Goal: Transaction & Acquisition: Purchase product/service

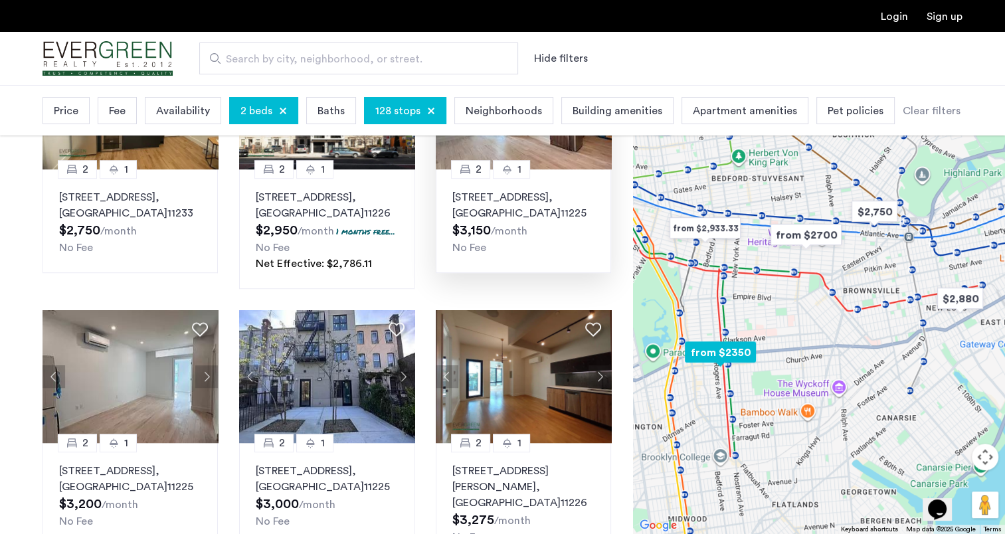
scroll to position [756, 0]
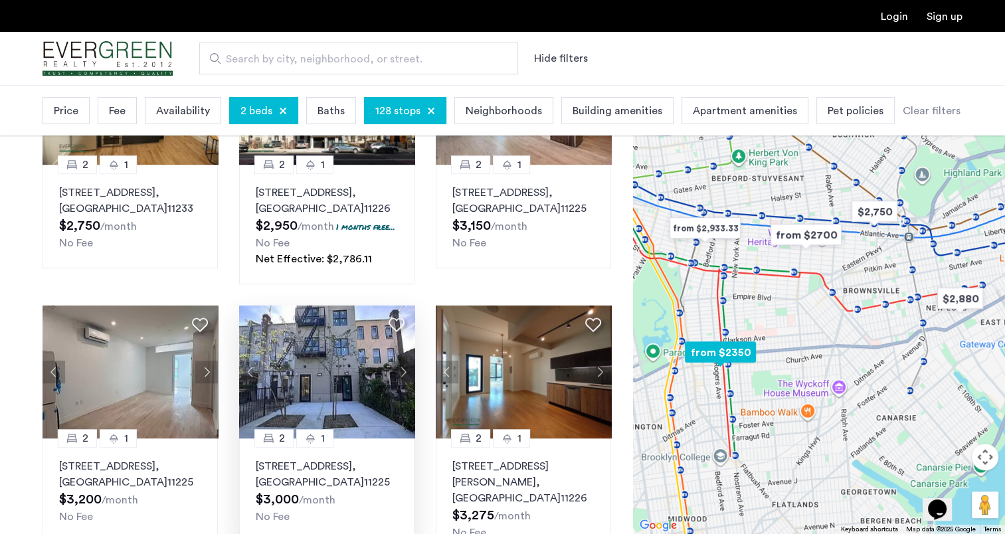
click at [276, 362] on img at bounding box center [327, 371] width 176 height 133
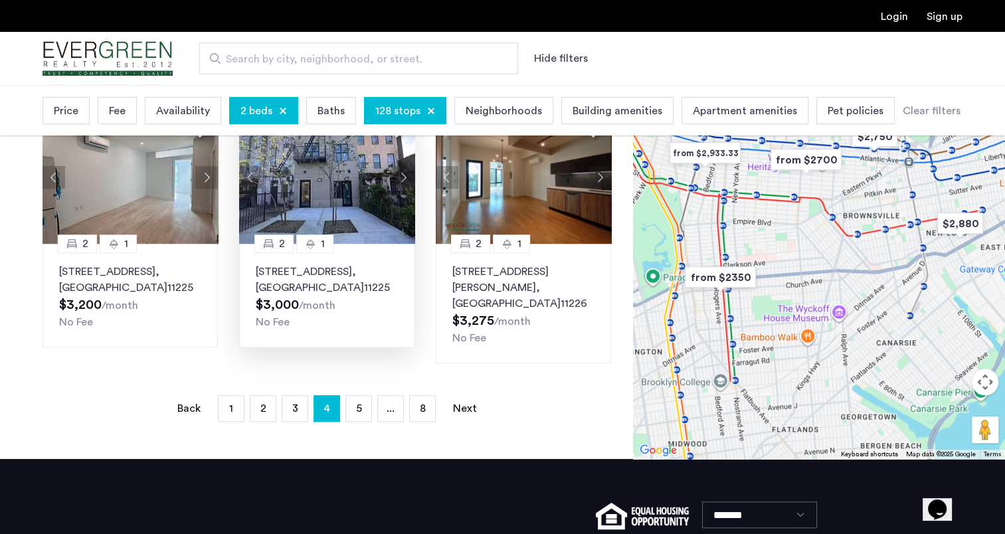
scroll to position [951, 0]
click at [359, 403] on span "5" at bounding box center [359, 408] width 6 height 11
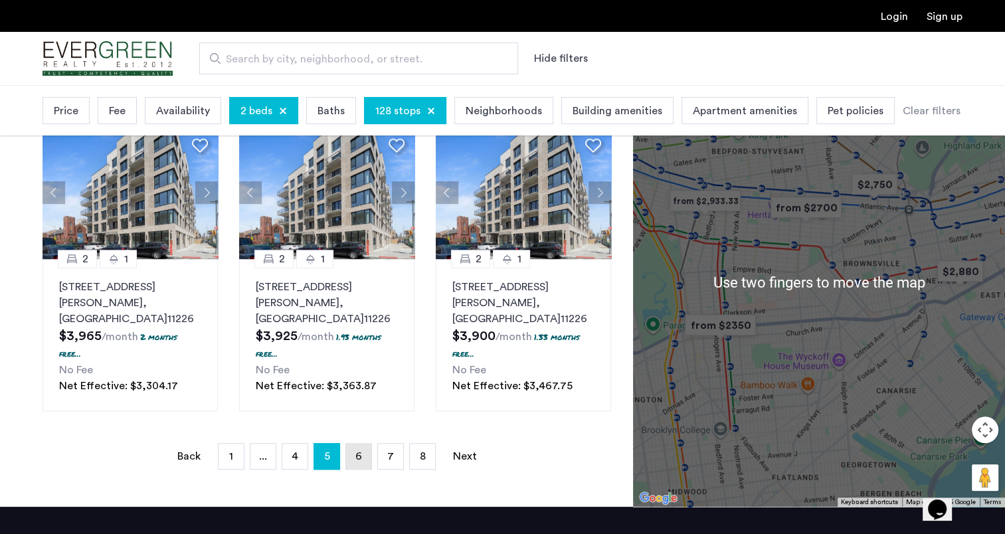
scroll to position [991, 0]
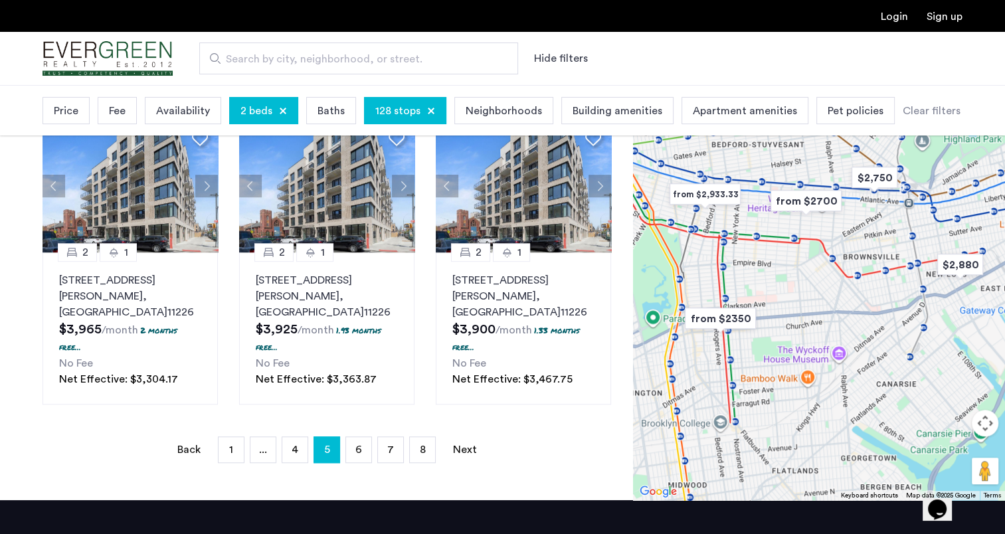
click at [63, 109] on span "Price" at bounding box center [66, 111] width 25 height 16
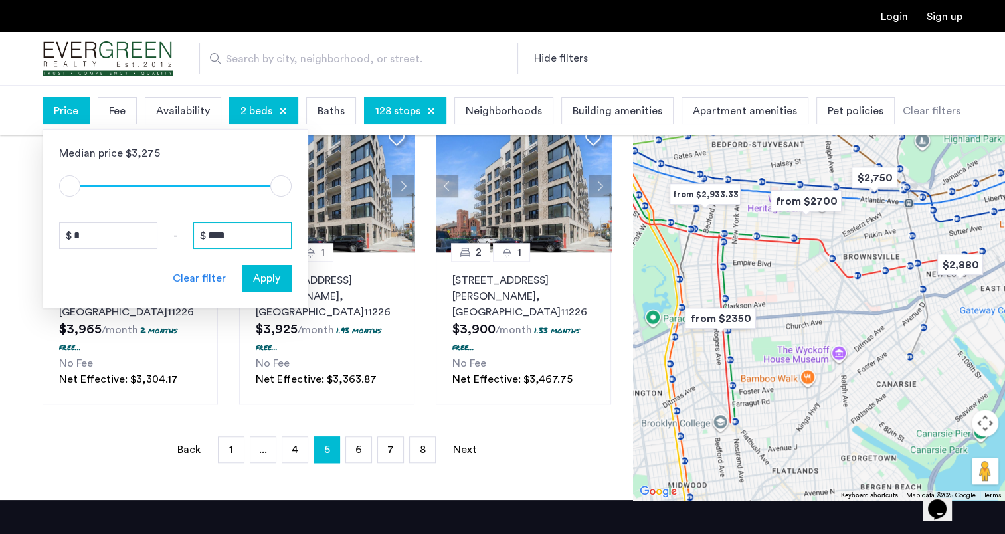
click at [246, 241] on input "****" at bounding box center [242, 235] width 98 height 27
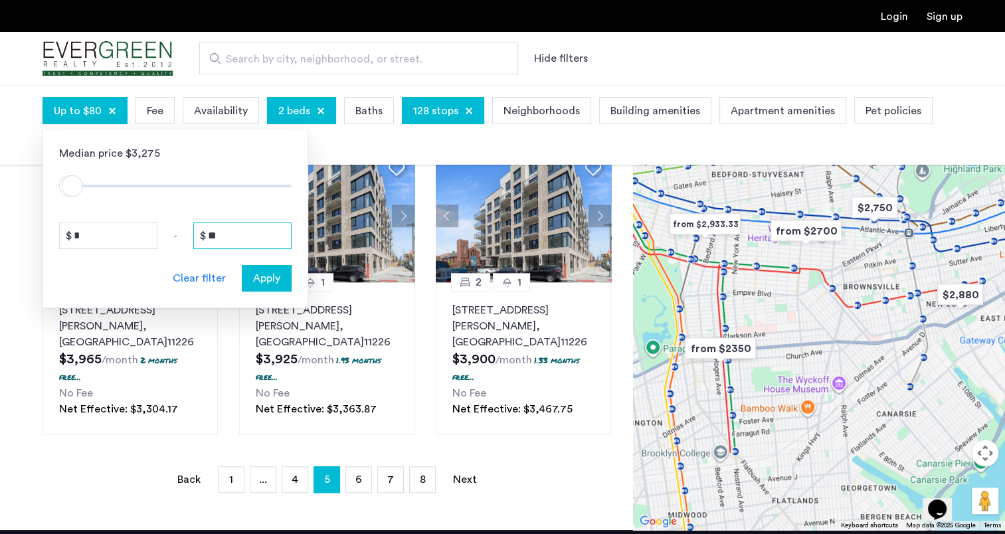
type input "*"
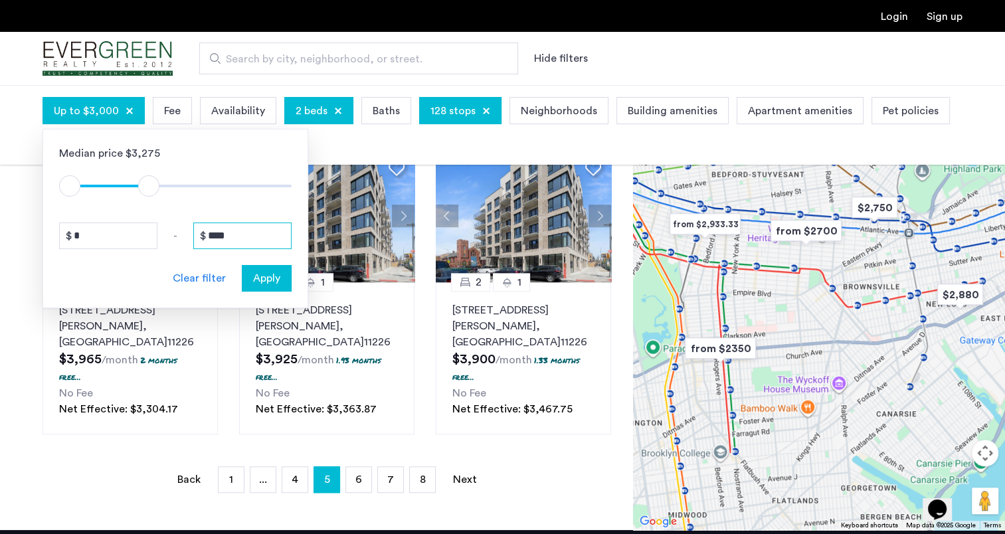
type input "****"
click at [277, 281] on span "Apply" at bounding box center [266, 278] width 27 height 16
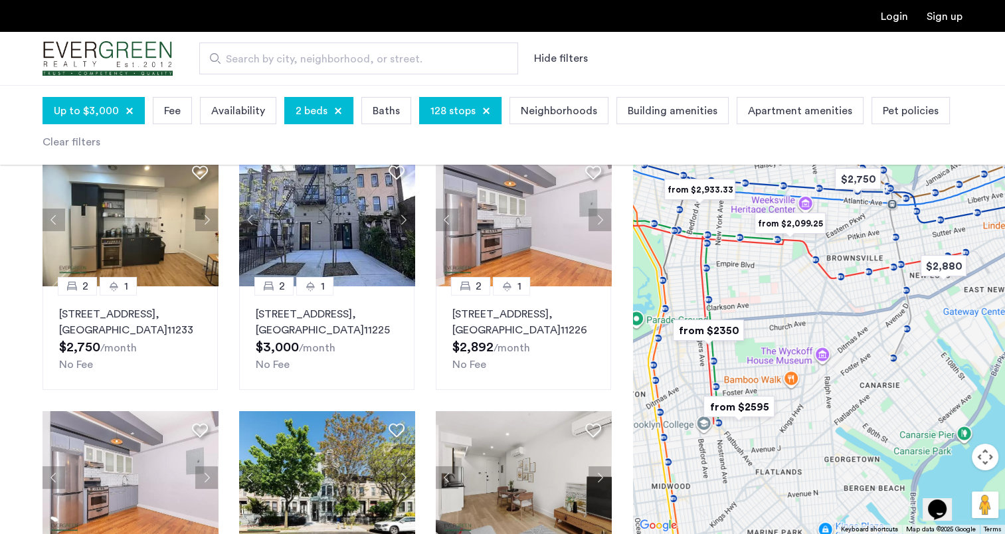
scroll to position [102, 0]
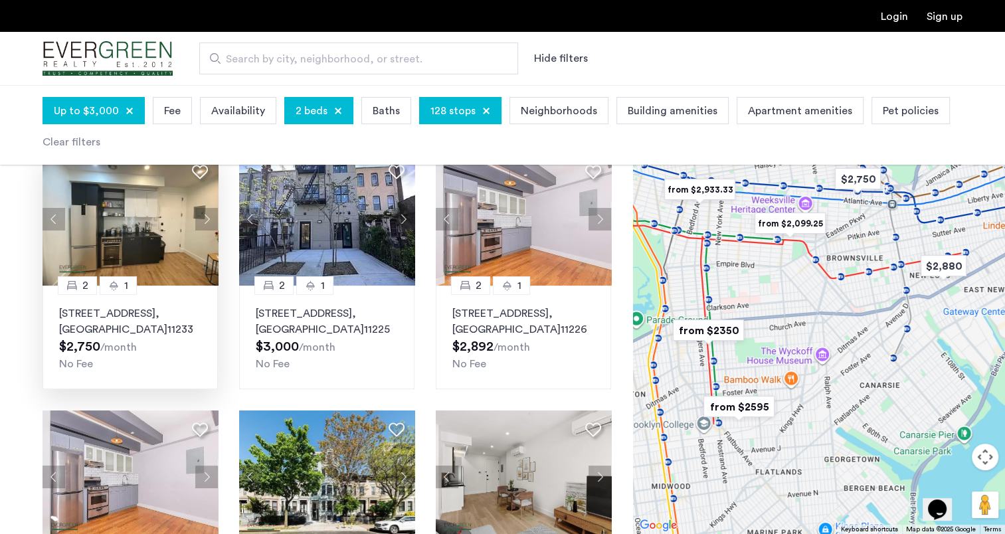
click at [126, 210] on img at bounding box center [130, 219] width 176 height 133
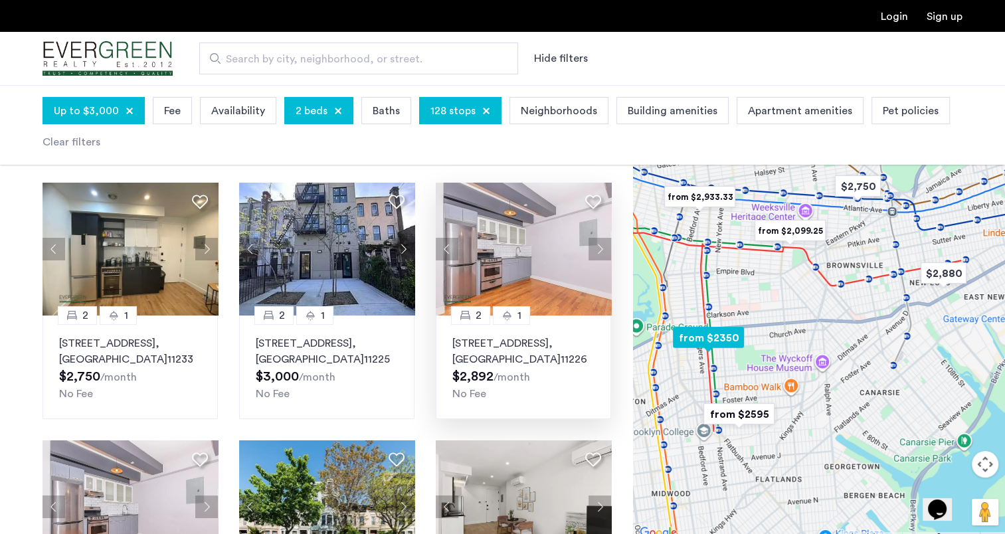
scroll to position [70, 0]
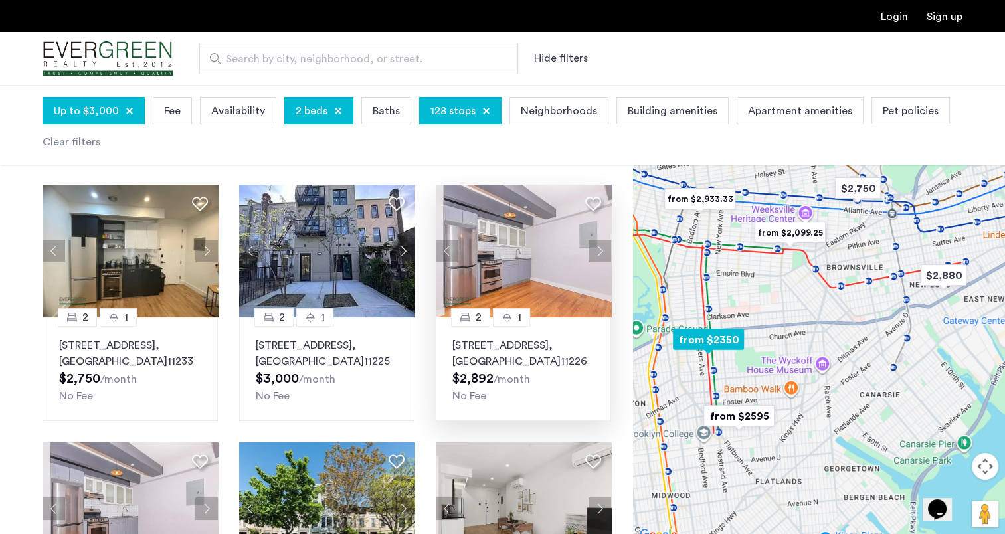
click at [602, 252] on button "Next apartment" at bounding box center [599, 251] width 23 height 23
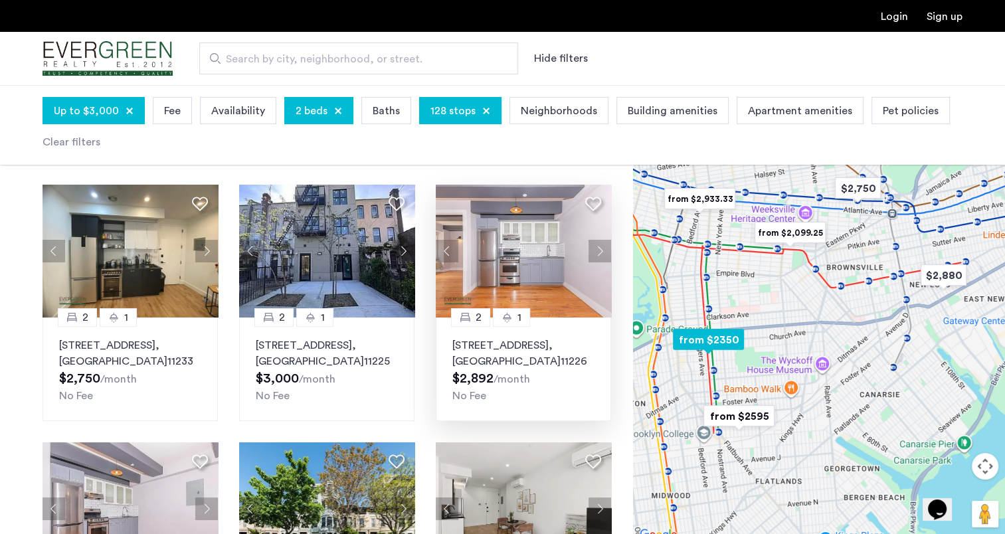
click at [602, 256] on button "Next apartment" at bounding box center [599, 251] width 23 height 23
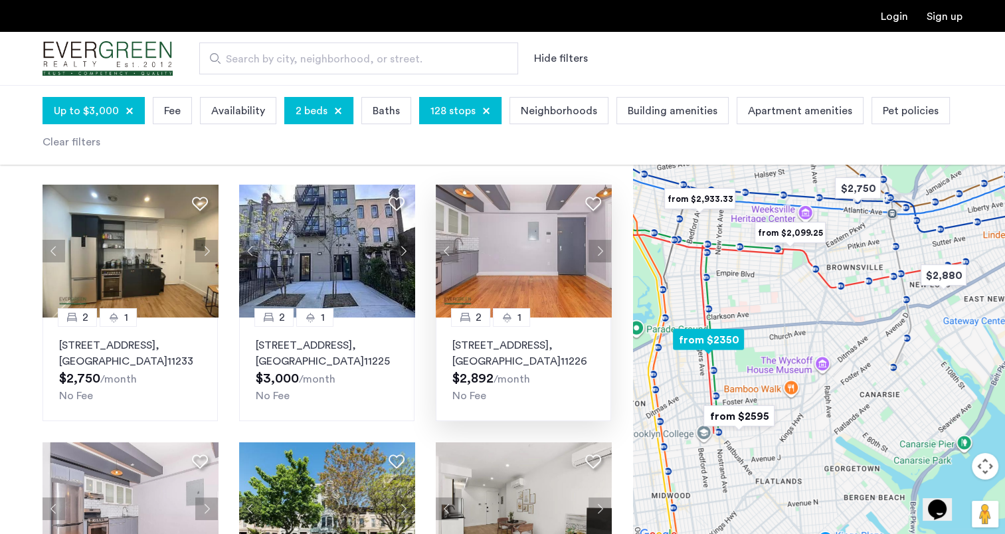
click at [547, 266] on img at bounding box center [524, 251] width 176 height 133
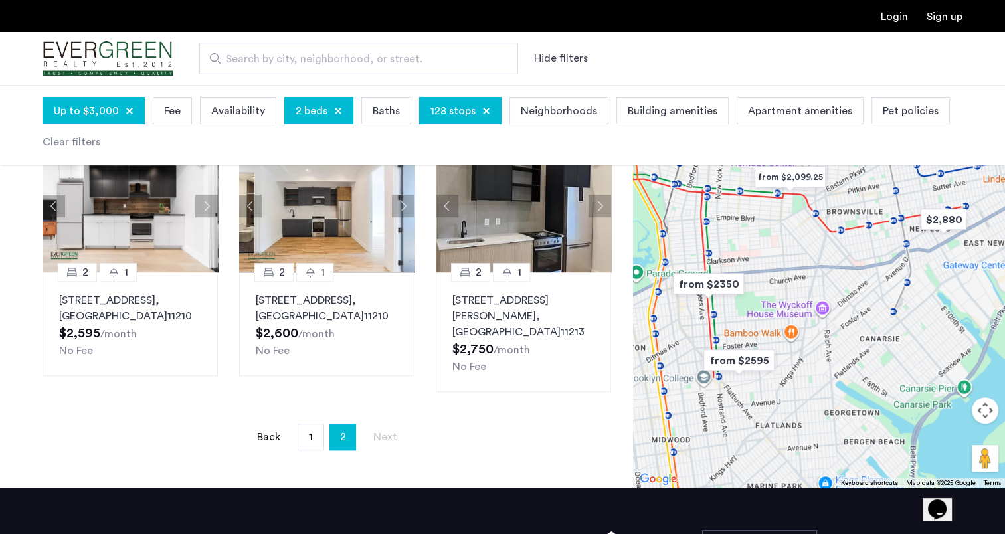
scroll to position [631, 0]
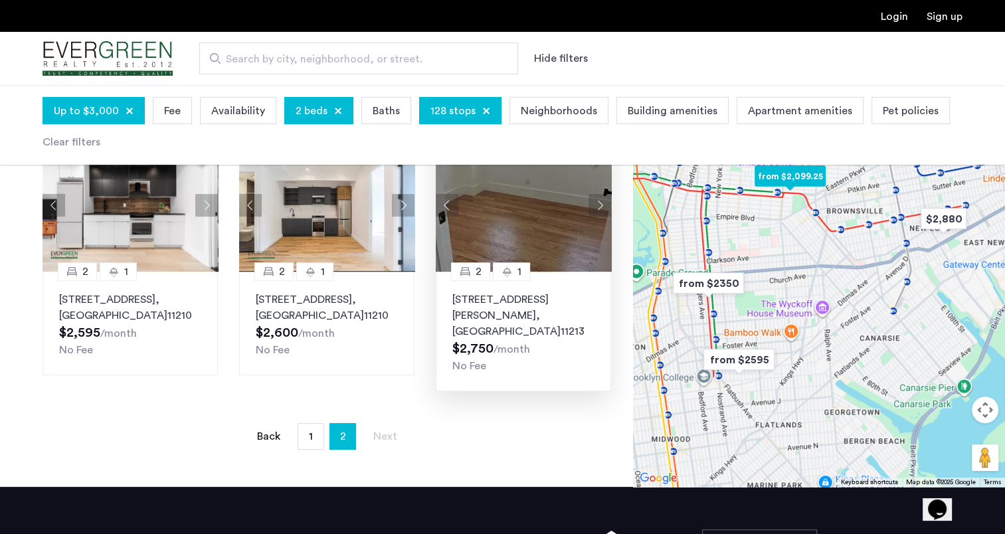
click at [600, 201] on button "Next apartment" at bounding box center [599, 205] width 23 height 23
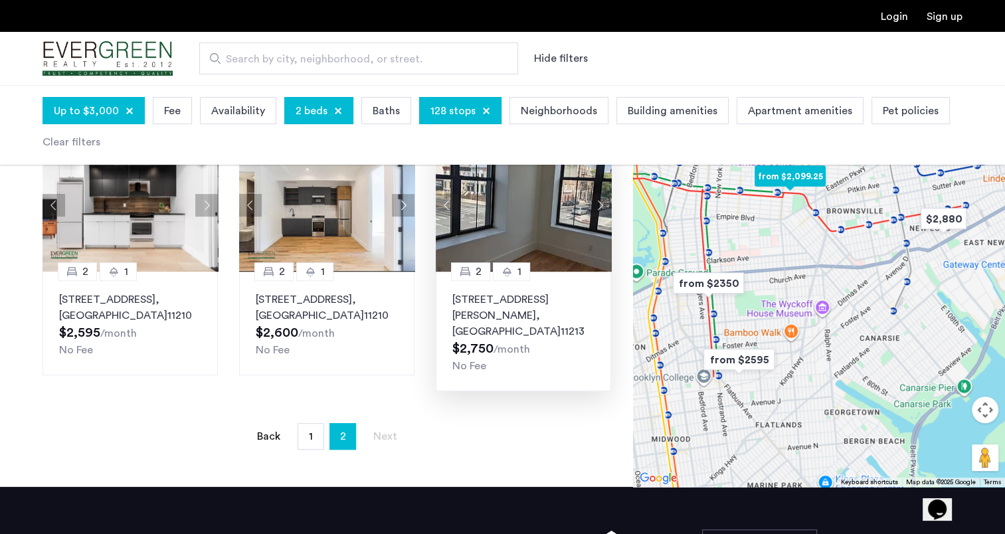
click at [600, 201] on button "Next apartment" at bounding box center [599, 205] width 23 height 23
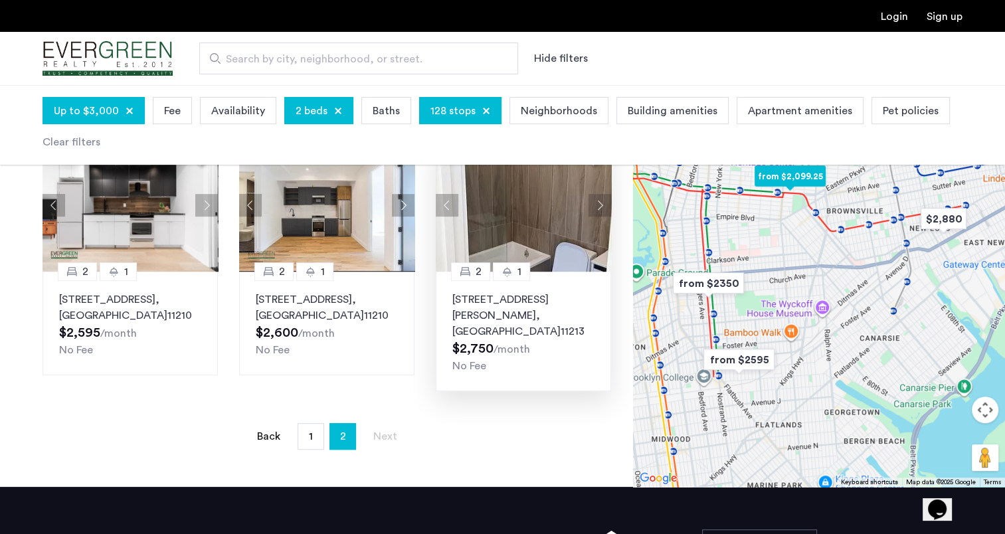
click at [600, 201] on button "Next apartment" at bounding box center [599, 205] width 23 height 23
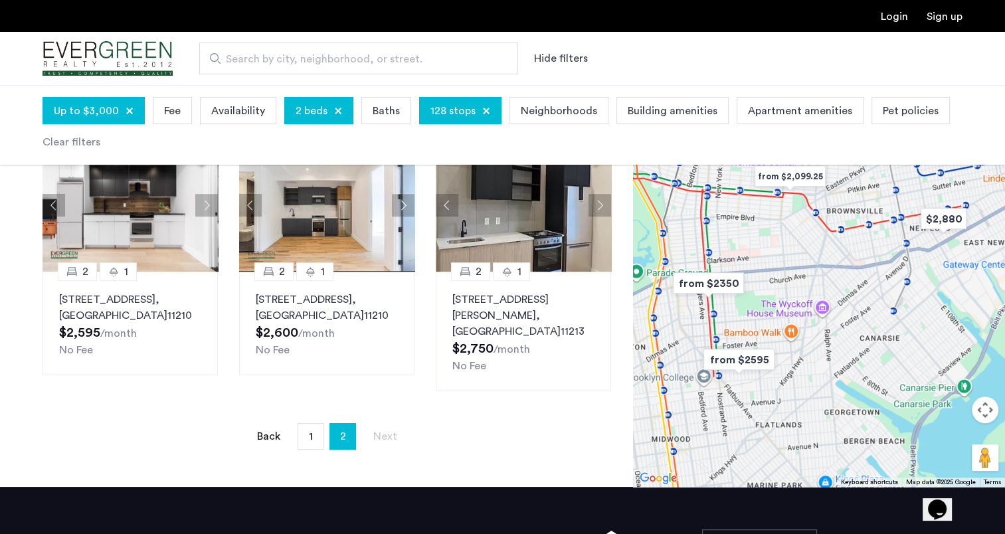
click at [377, 428] on li "Next page" at bounding box center [385, 436] width 27 height 16
click at [344, 426] on span "2" at bounding box center [343, 436] width 6 height 21
click at [559, 220] on img at bounding box center [524, 205] width 176 height 133
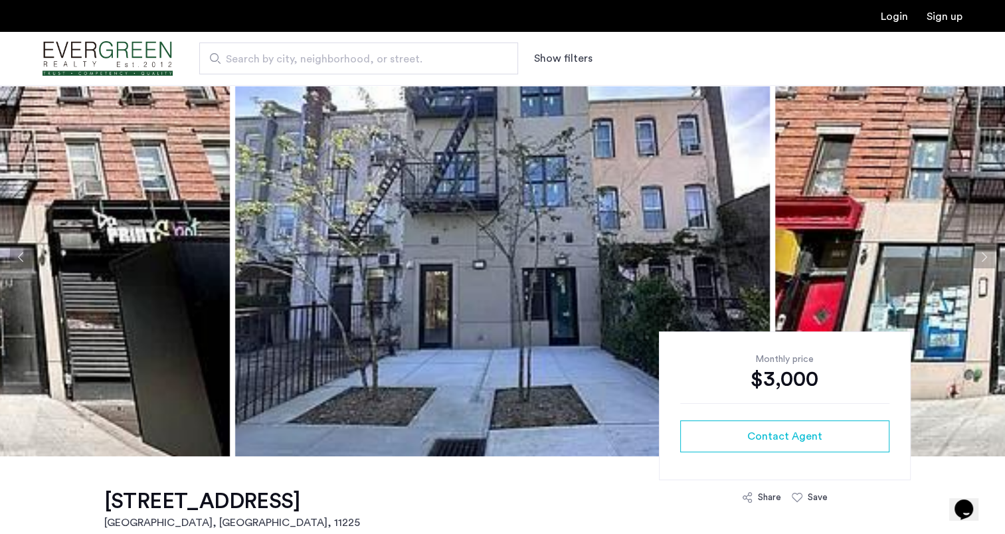
scroll to position [40, 0]
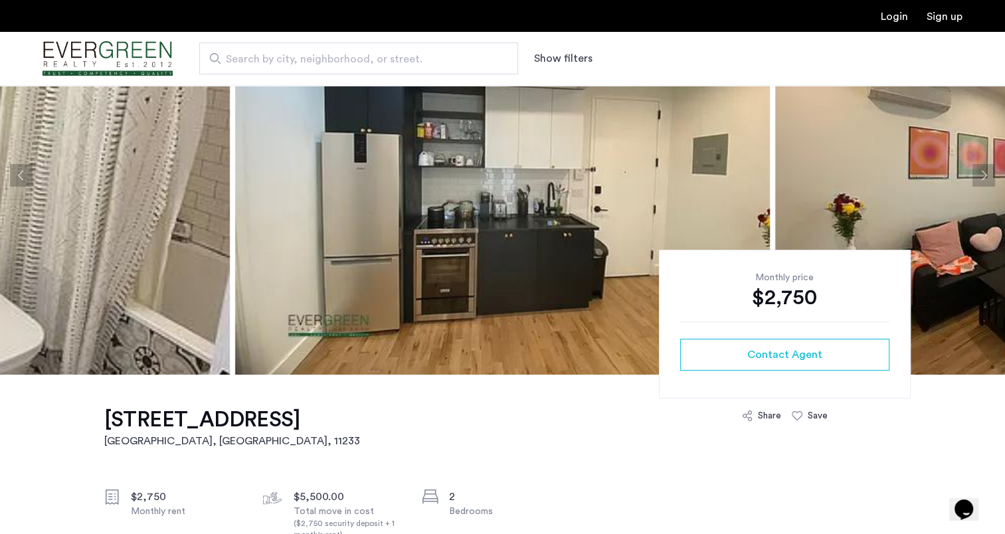
scroll to position [106, 0]
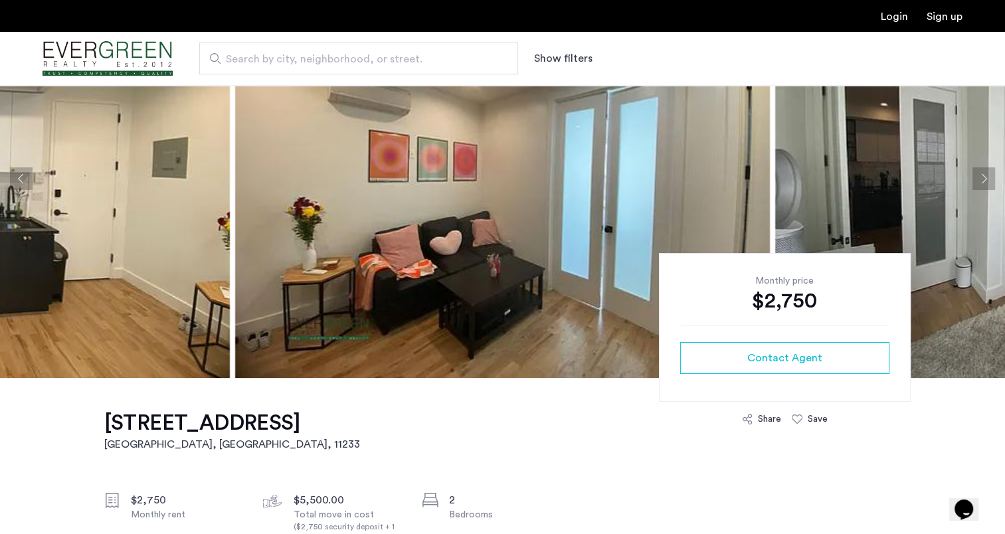
click at [975, 178] on button "Next apartment" at bounding box center [983, 178] width 23 height 23
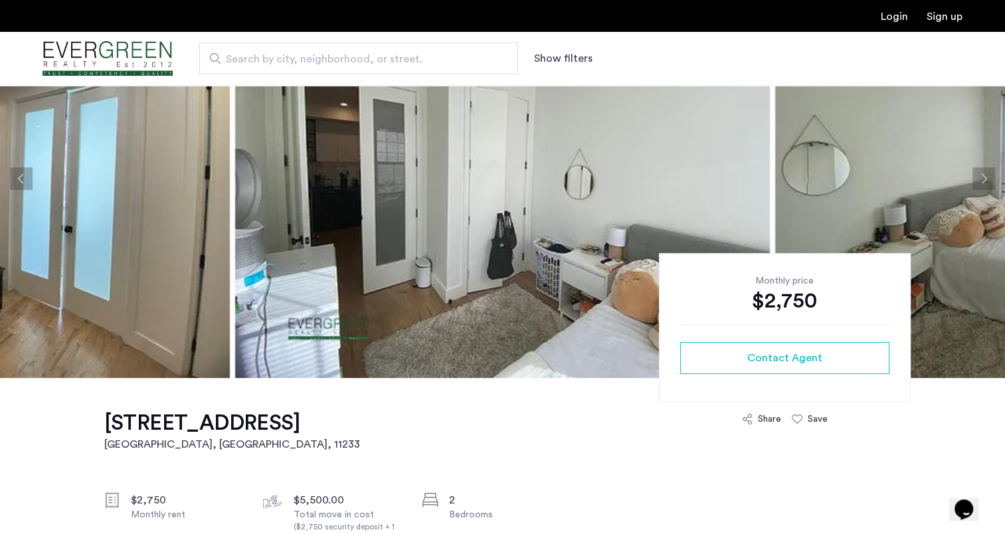
click at [972, 182] on button "Next apartment" at bounding box center [983, 178] width 23 height 23
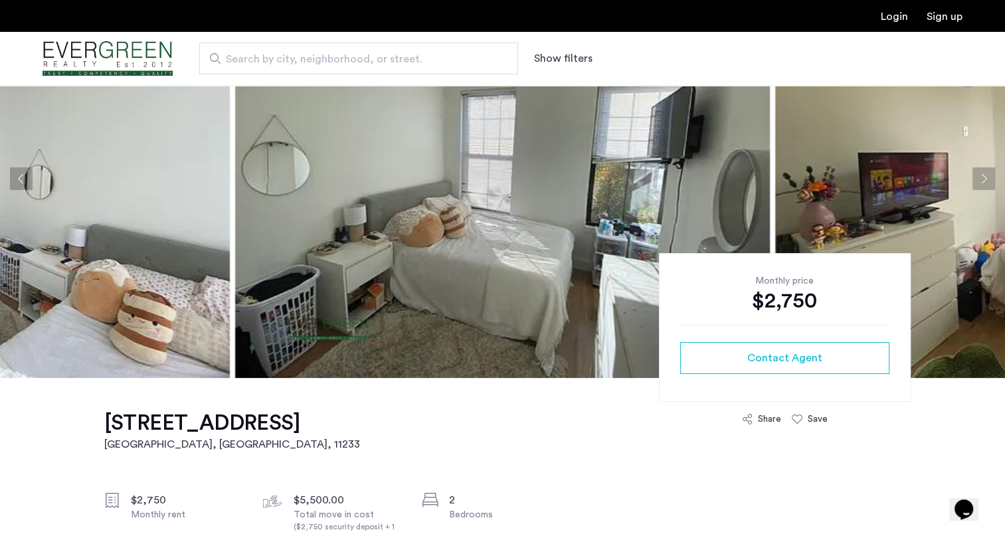
click at [985, 178] on button "Next apartment" at bounding box center [983, 178] width 23 height 23
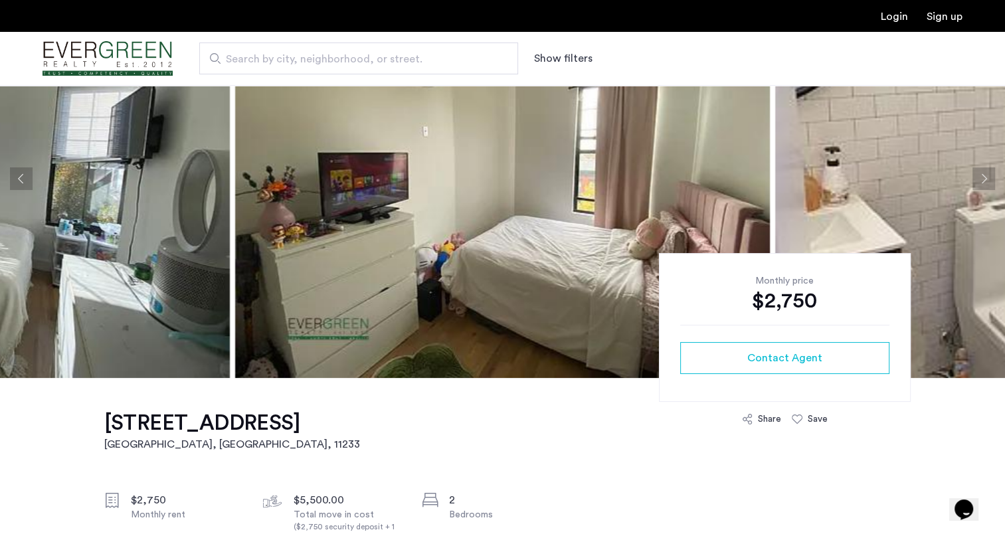
click at [985, 181] on button "Next apartment" at bounding box center [983, 178] width 23 height 23
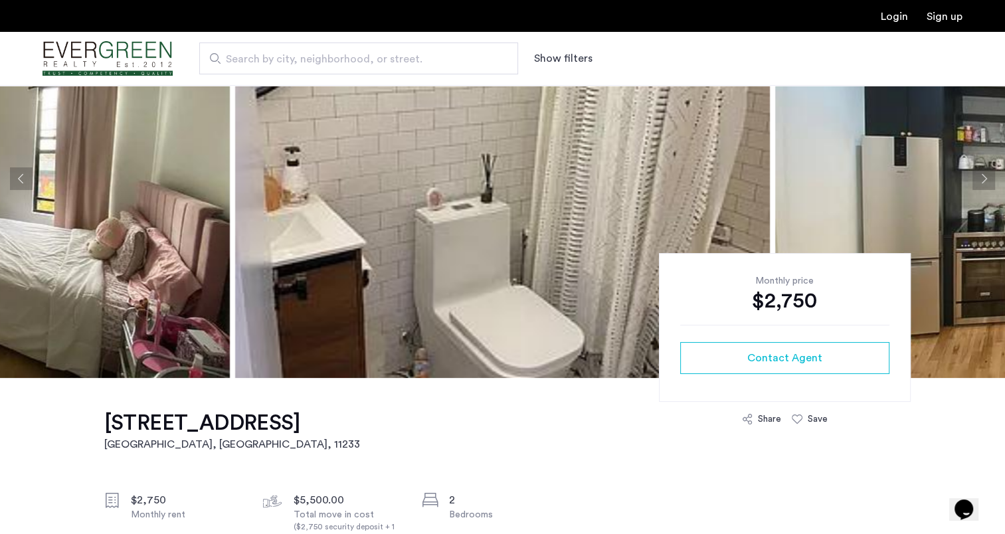
click at [973, 179] on button "Next apartment" at bounding box center [983, 178] width 23 height 23
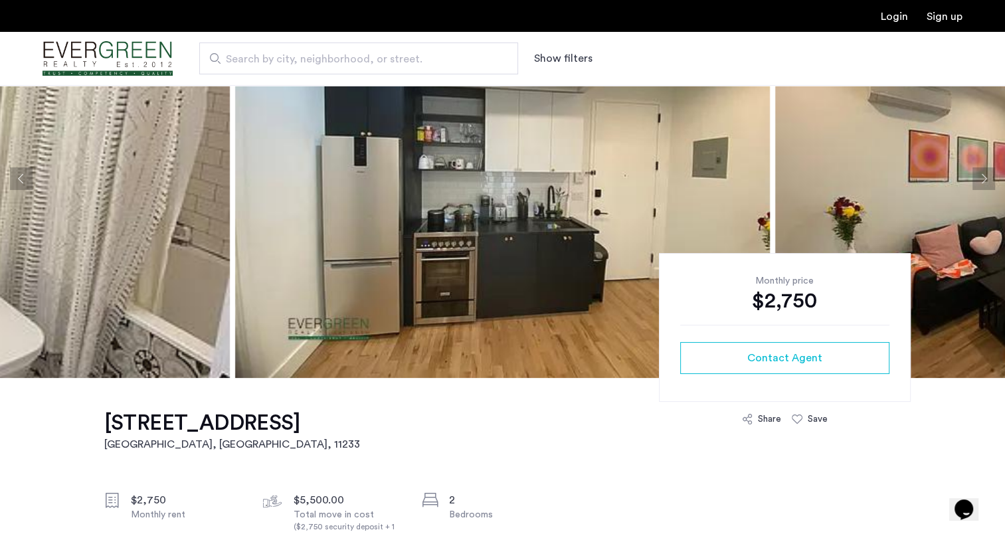
click at [975, 177] on button "Next apartment" at bounding box center [983, 178] width 23 height 23
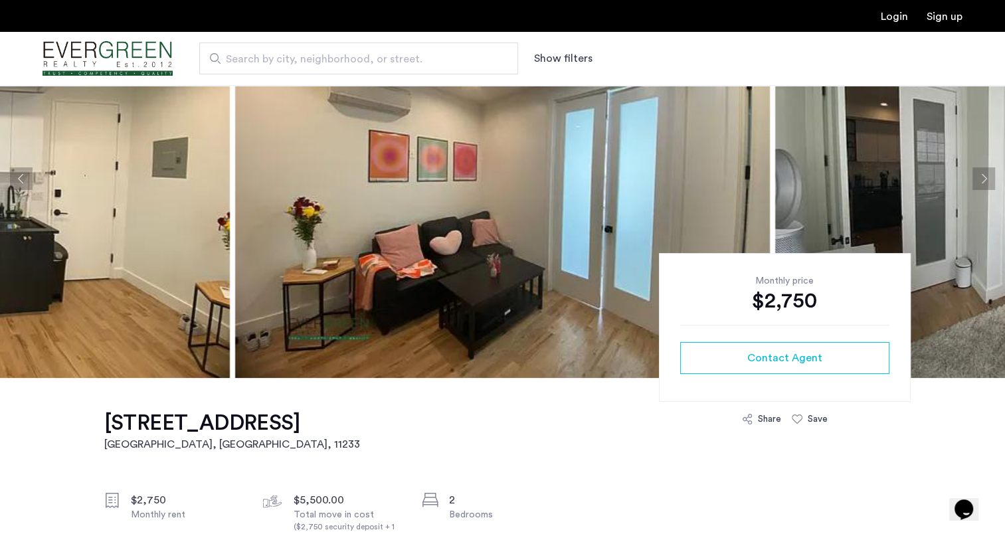
click at [974, 178] on button "Next apartment" at bounding box center [983, 178] width 23 height 23
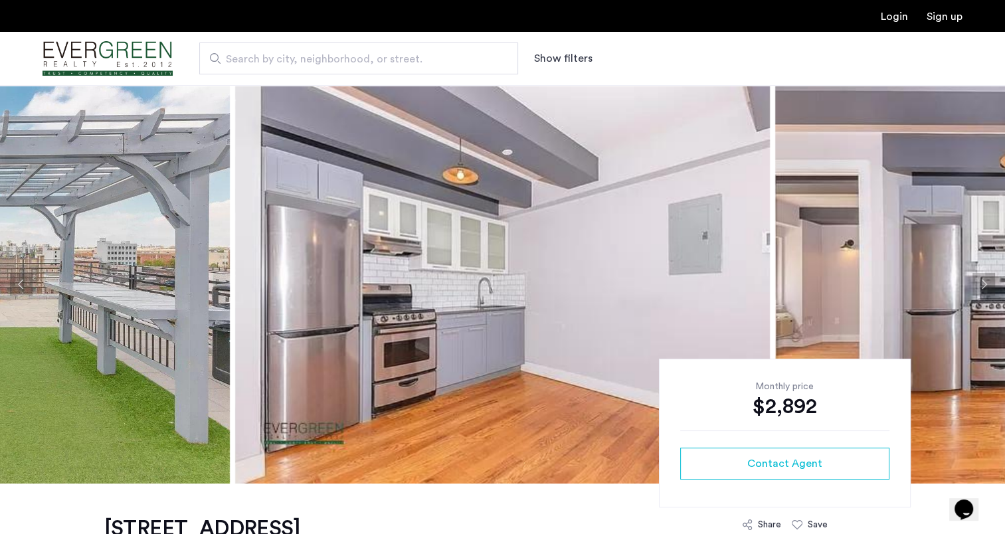
click at [983, 284] on button "Next apartment" at bounding box center [983, 284] width 23 height 23
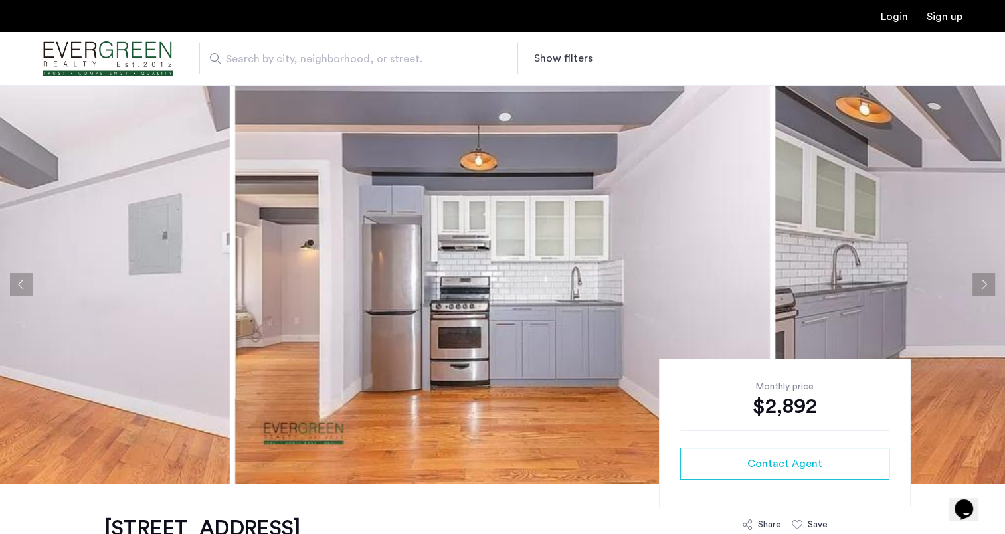
click at [977, 284] on button "Next apartment" at bounding box center [983, 284] width 23 height 23
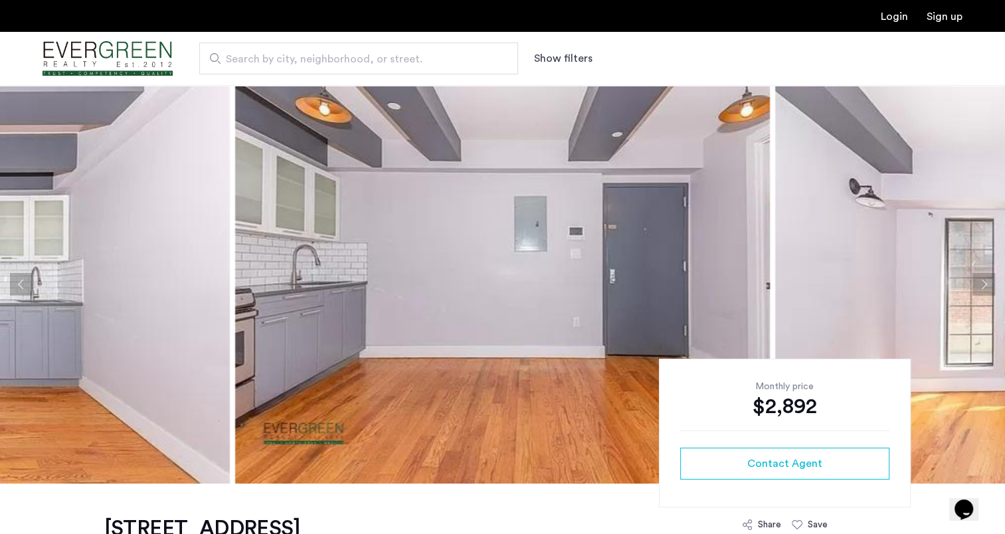
click at [975, 288] on button "Next apartment" at bounding box center [983, 284] width 23 height 23
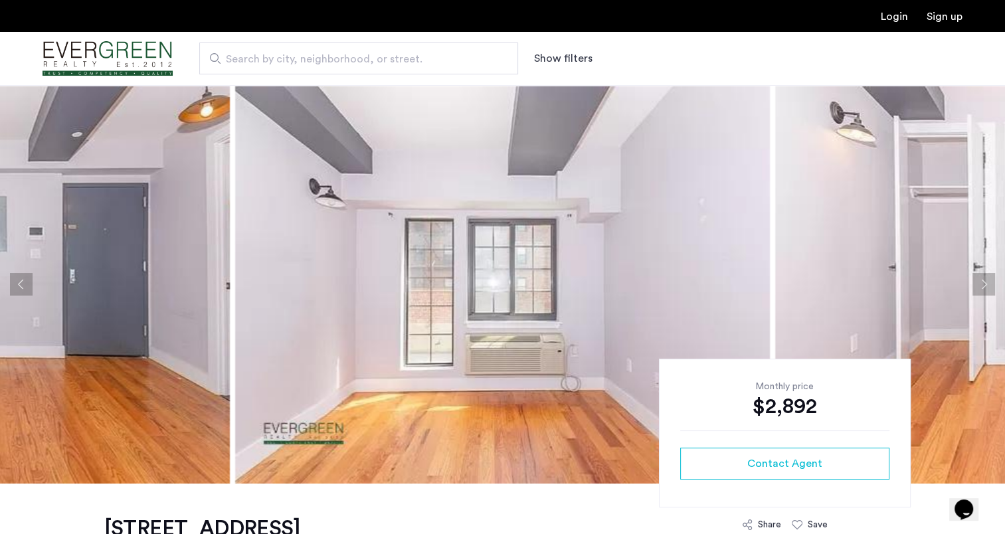
click at [975, 282] on button "Next apartment" at bounding box center [983, 284] width 23 height 23
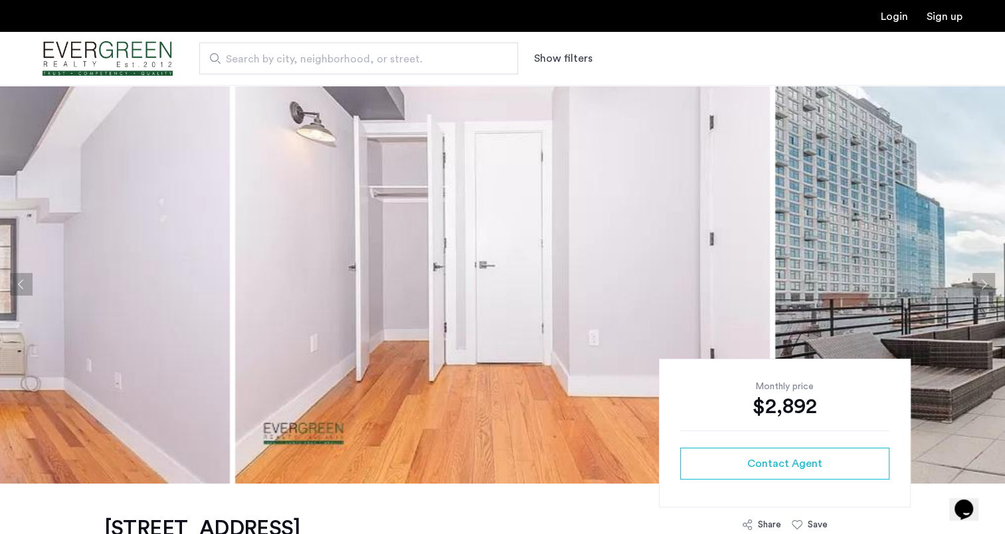
click at [972, 280] on button "Next apartment" at bounding box center [983, 284] width 23 height 23
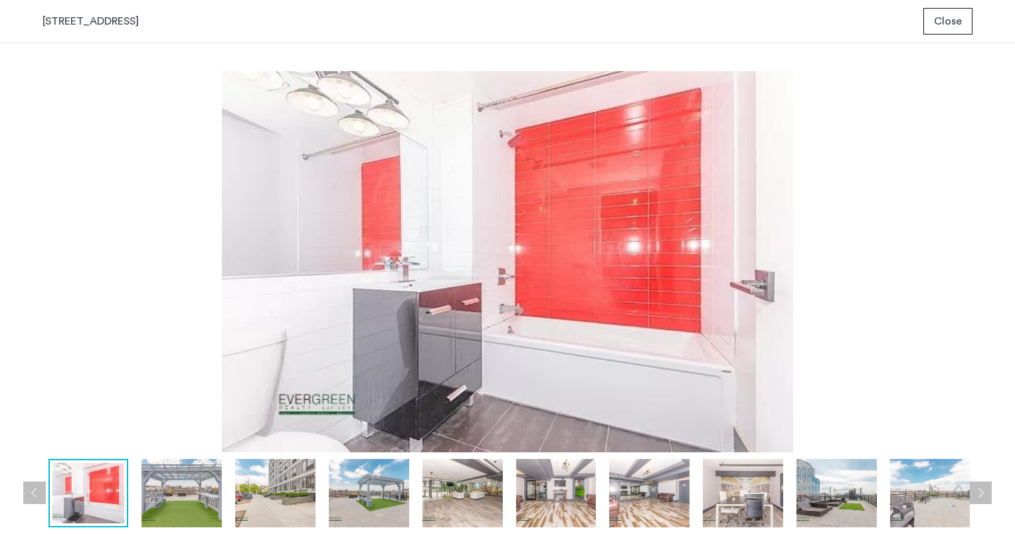
click at [541, 499] on img at bounding box center [556, 493] width 80 height 68
